Goal: Use online tool/utility: Utilize a website feature to perform a specific function

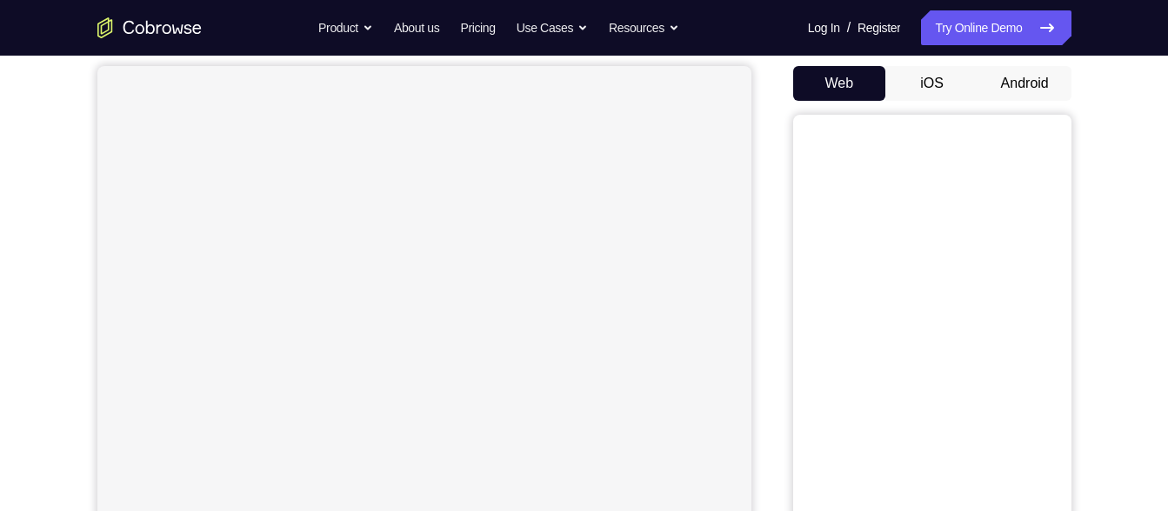
scroll to position [159, 0]
click at [992, 88] on button "Android" at bounding box center [1024, 84] width 93 height 35
click at [774, 189] on div "Your Support Agent Your Customer Web iOS Android" at bounding box center [584, 220] width 974 height 643
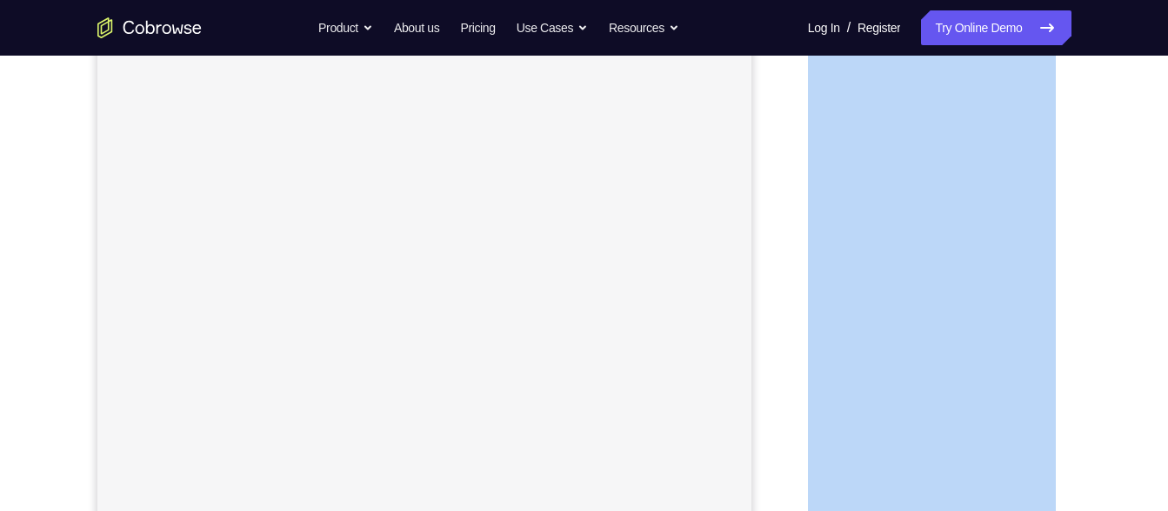
click at [774, 189] on div "Your Support Agent Your Customer Web iOS Android" at bounding box center [584, 220] width 974 height 643
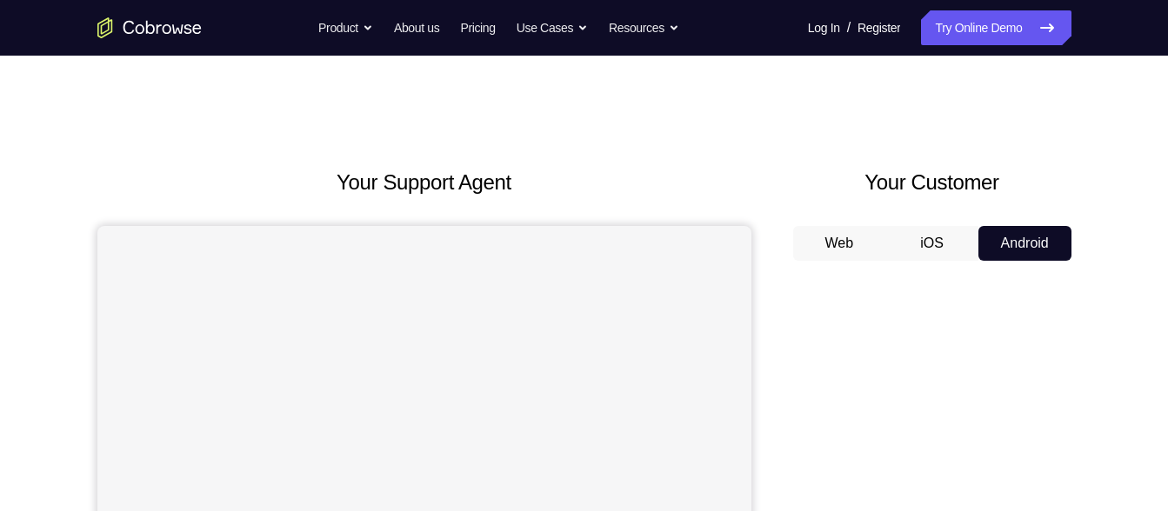
scroll to position [126, 0]
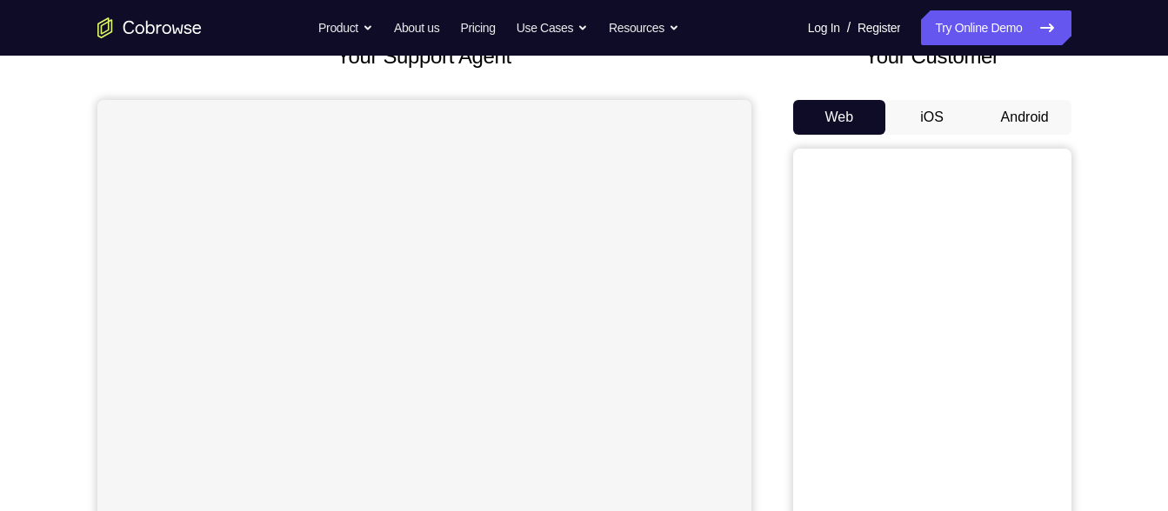
click at [1042, 117] on button "Android" at bounding box center [1024, 117] width 93 height 35
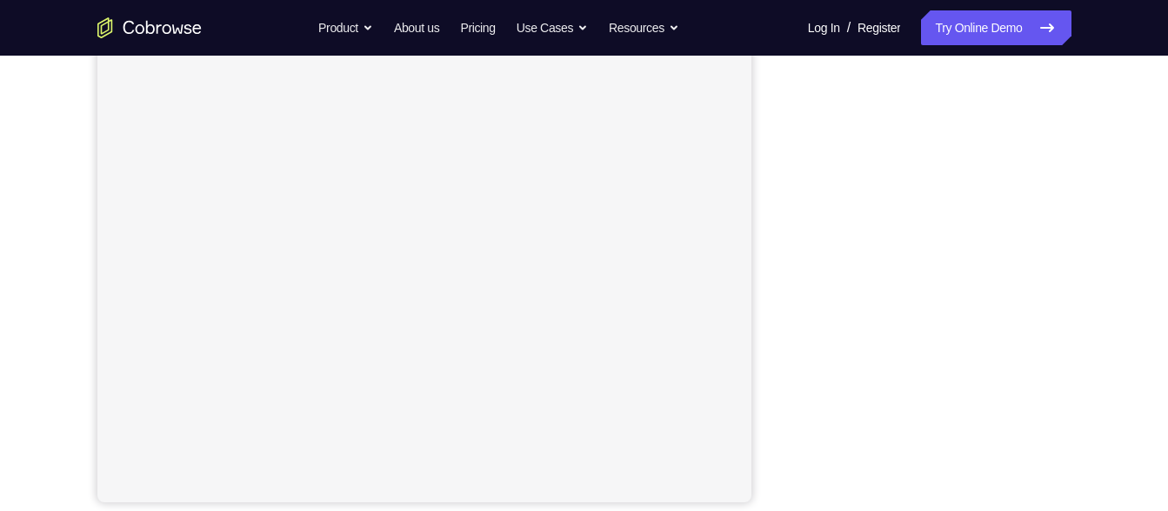
scroll to position [307, 0]
